Goal: Find specific page/section: Find specific page/section

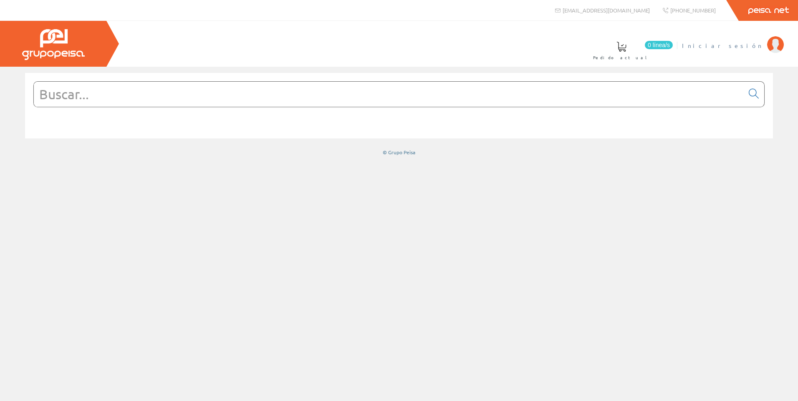
click at [780, 49] on img at bounding box center [775, 44] width 17 height 17
click at [190, 100] on input "text" at bounding box center [389, 94] width 710 height 25
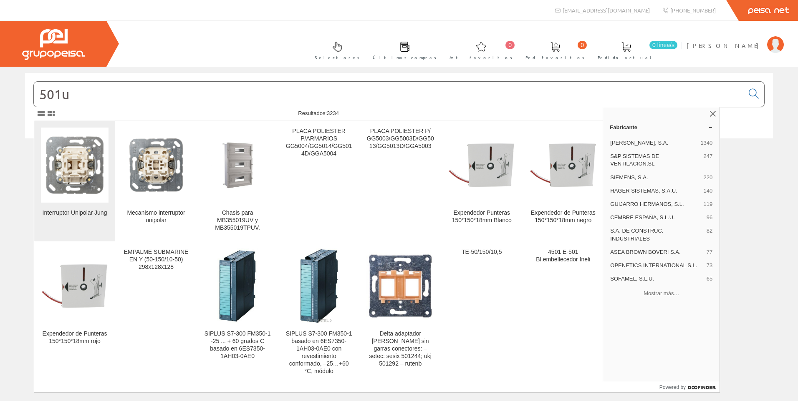
type input "501u"
click at [81, 176] on img at bounding box center [75, 165] width 68 height 68
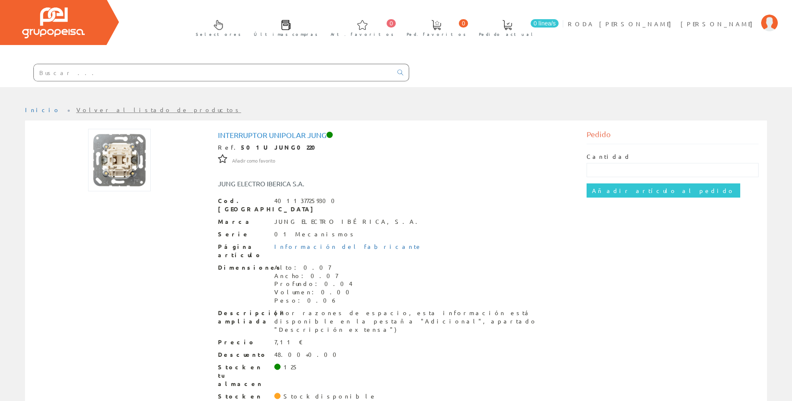
scroll to position [24, 0]
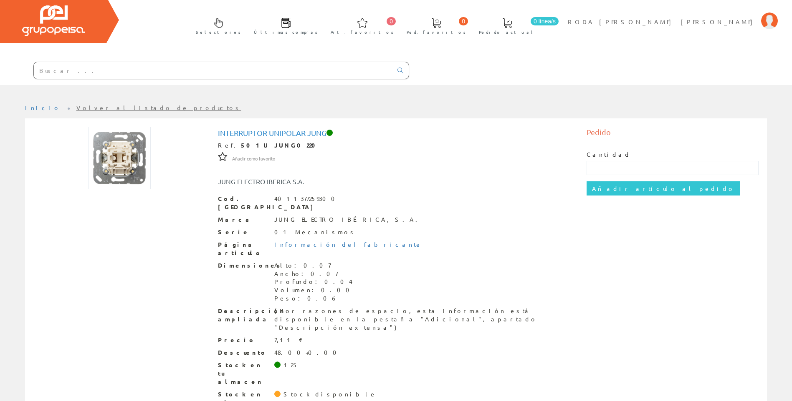
click at [131, 71] on input "text" at bounding box center [213, 70] width 358 height 17
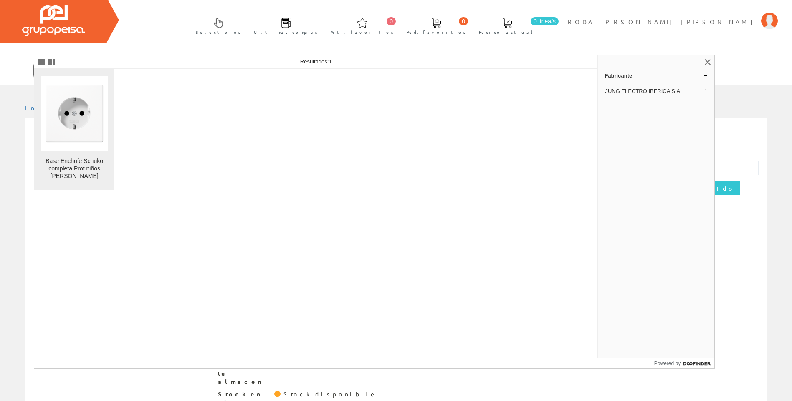
type input "ls1521kiww"
click at [102, 138] on img at bounding box center [74, 113] width 67 height 67
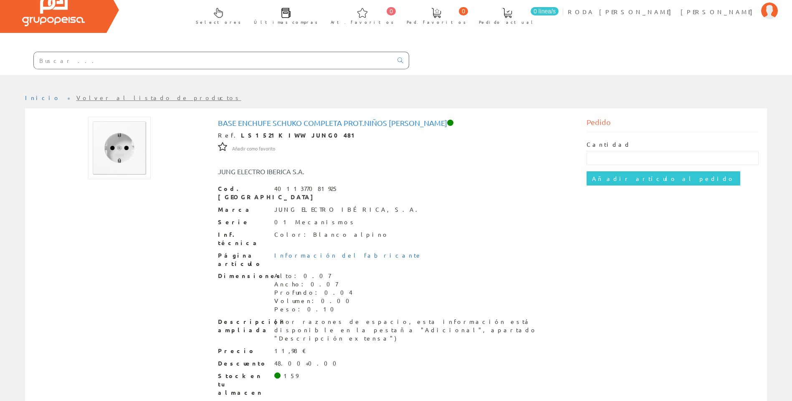
scroll to position [36, 0]
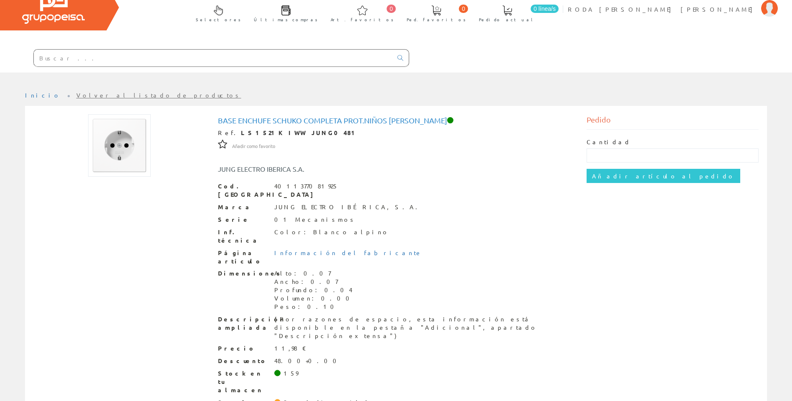
click at [133, 62] on input "text" at bounding box center [213, 58] width 358 height 17
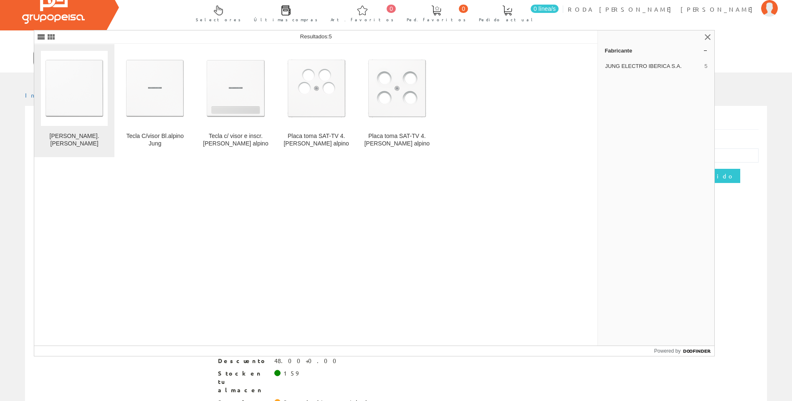
type input "ls990ww"
click at [69, 119] on img at bounding box center [74, 88] width 67 height 67
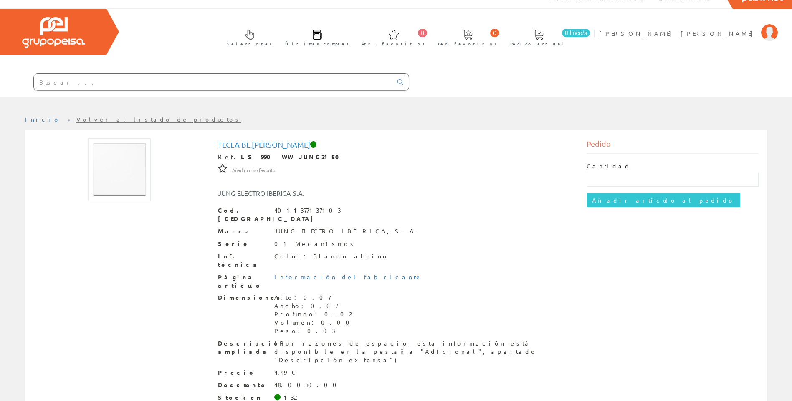
scroll to position [36, 0]
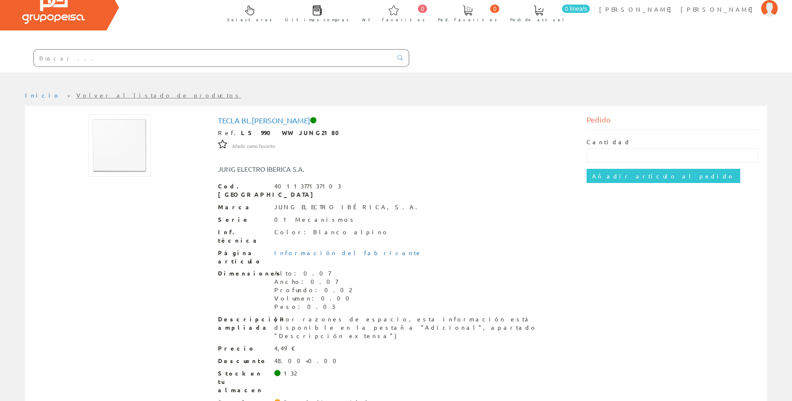
click at [149, 62] on input "text" at bounding box center [213, 58] width 358 height 17
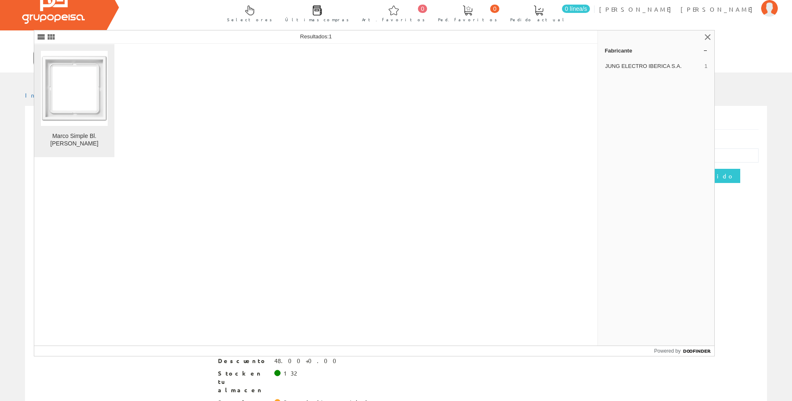
type input "ls981ww"
click at [88, 106] on img at bounding box center [74, 88] width 67 height 67
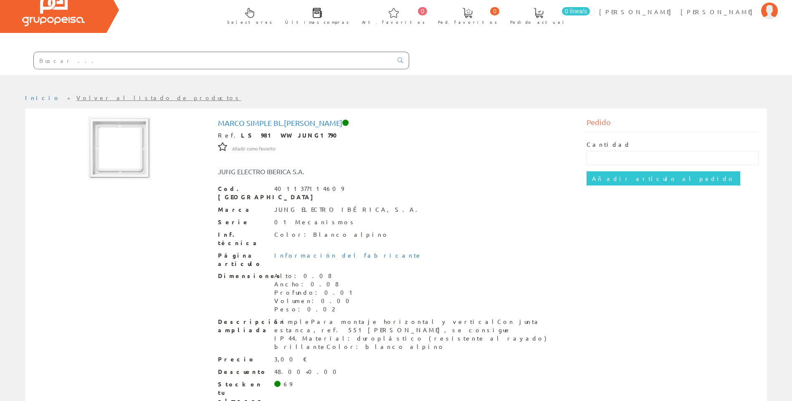
scroll to position [36, 0]
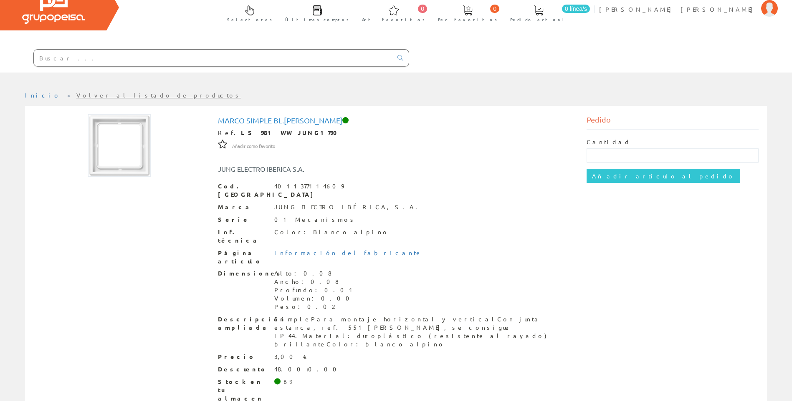
click at [114, 61] on input "text" at bounding box center [213, 58] width 358 height 17
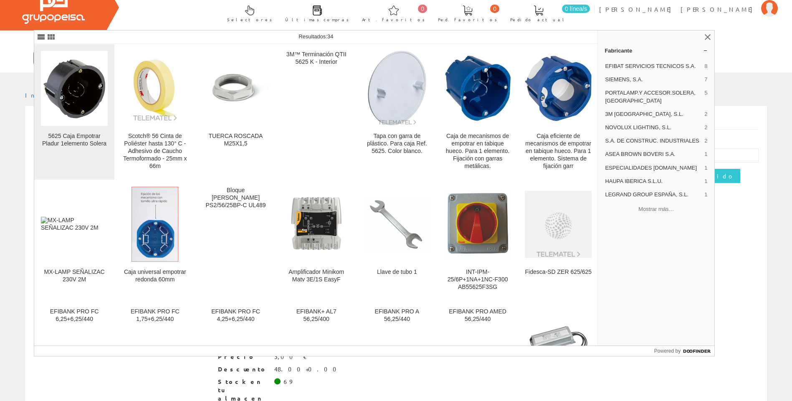
type input "5625"
click at [83, 124] on figure at bounding box center [74, 88] width 67 height 75
click at [88, 144] on div "5625 Caja Empotrar Pladur 1elemento Solera" at bounding box center [74, 140] width 67 height 15
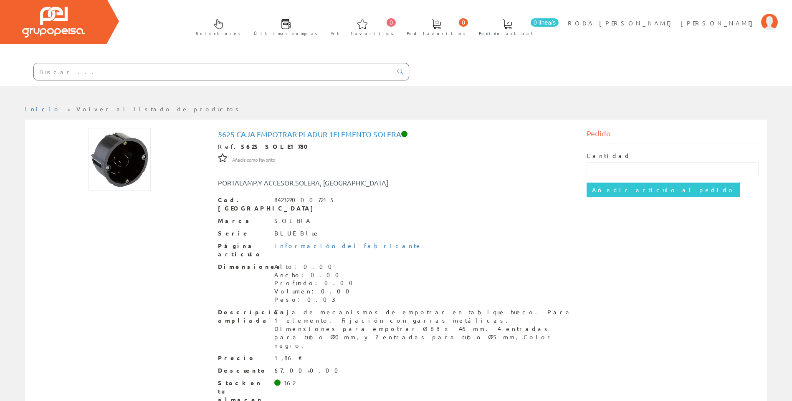
scroll to position [24, 0]
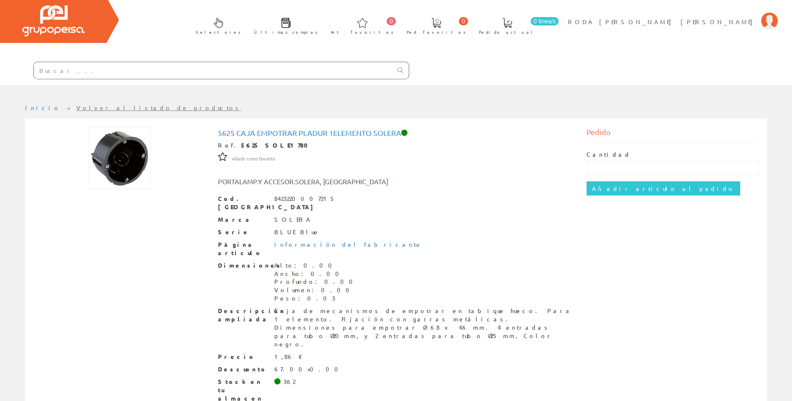
click at [160, 73] on input "text" at bounding box center [213, 70] width 358 height 17
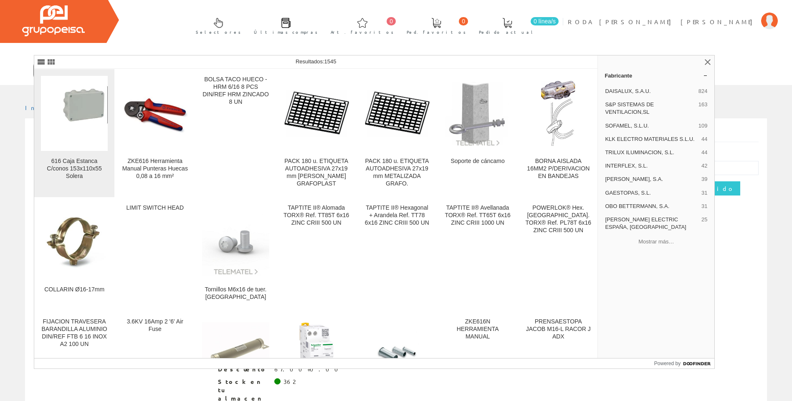
type input "616"
click at [87, 162] on div "616 Caja Estanca C/conos 153x110x55 Solera" at bounding box center [74, 169] width 67 height 23
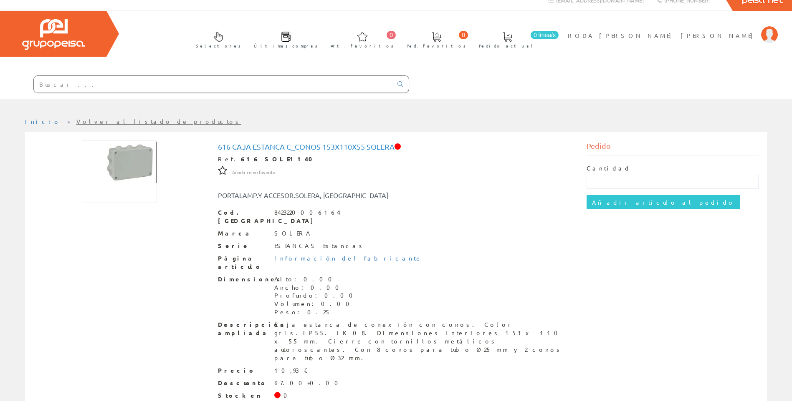
scroll to position [24, 0]
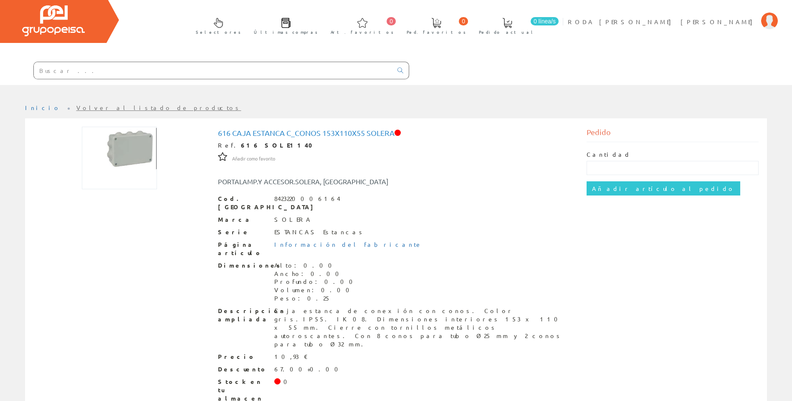
click at [85, 74] on input "text" at bounding box center [213, 70] width 358 height 17
